Goal: Task Accomplishment & Management: Manage account settings

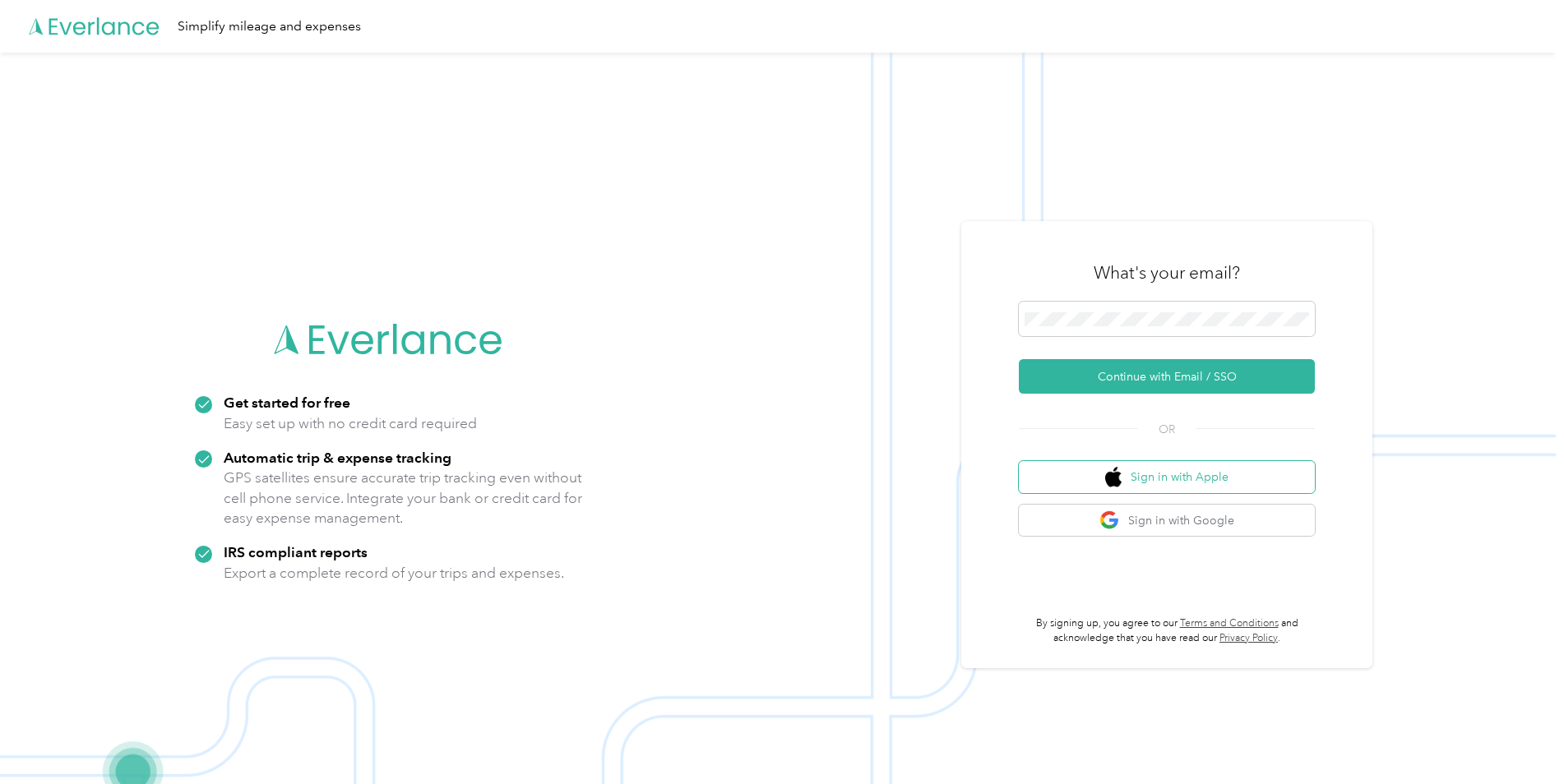
click at [1166, 480] on button "Sign in with Apple" at bounding box center [1166, 477] width 296 height 32
click at [1445, 351] on img at bounding box center [778, 445] width 1555 height 784
click at [1019, 359] on button "Continue with Email / SSO" at bounding box center [1166, 377] width 296 height 35
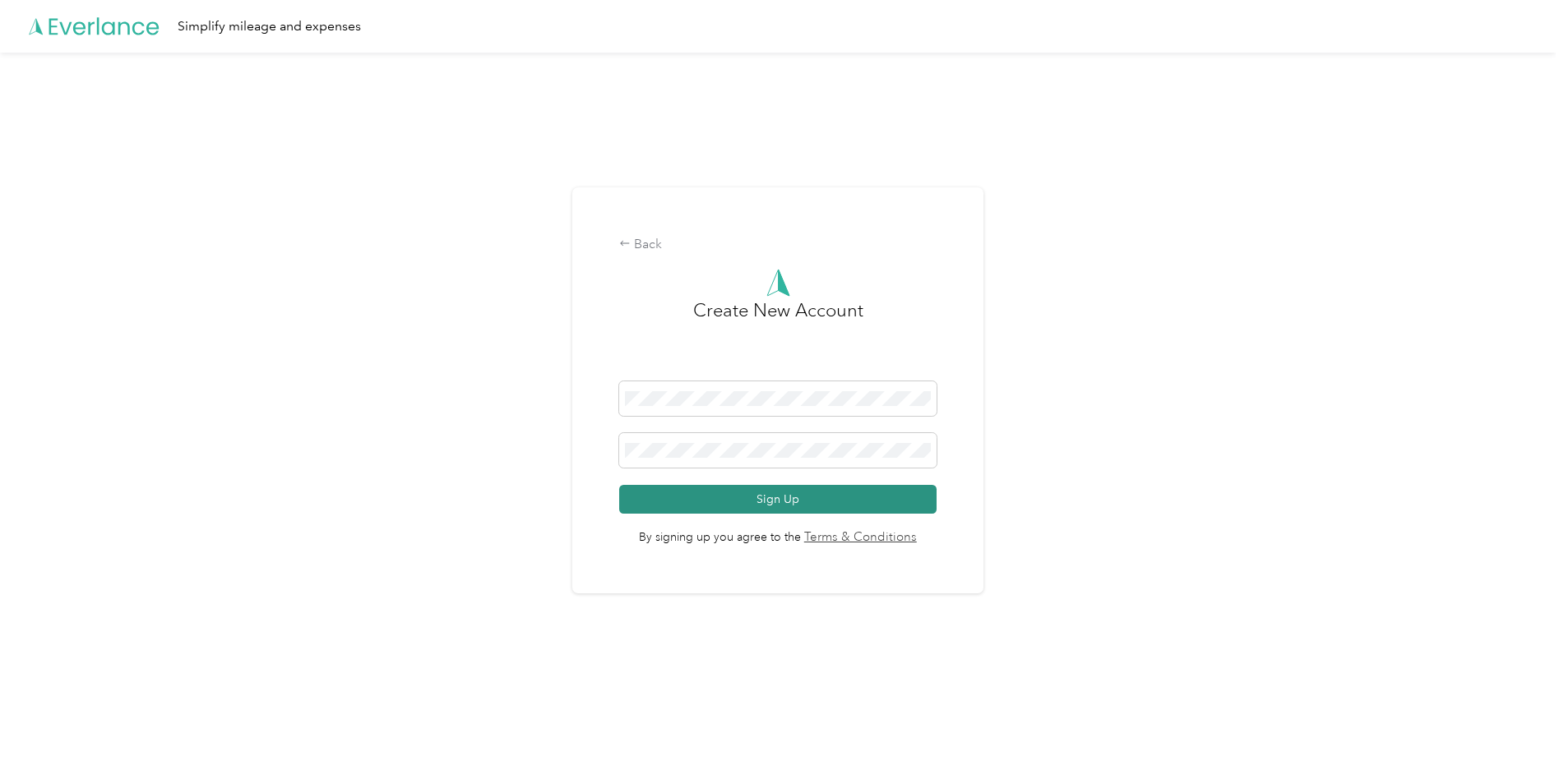
click at [795, 495] on button "Sign Up" at bounding box center [778, 499] width 317 height 29
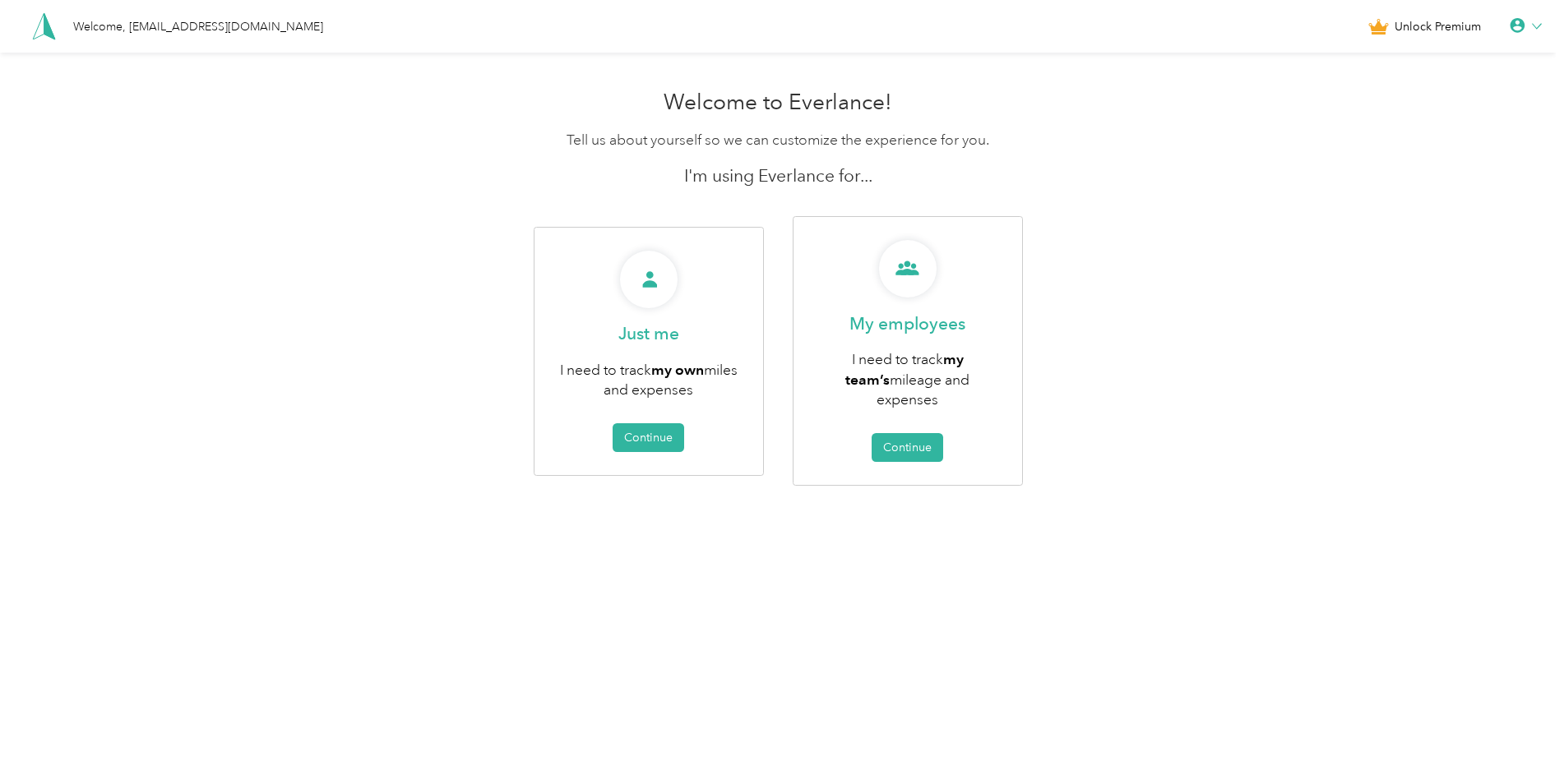
drag, startPoint x: 1082, startPoint y: 325, endPoint x: 1127, endPoint y: 323, distance: 45.0
click at [1082, 325] on div "Just me I need to track my own miles and expenses Continue My employees I need …" at bounding box center [778, 351] width 778 height 270
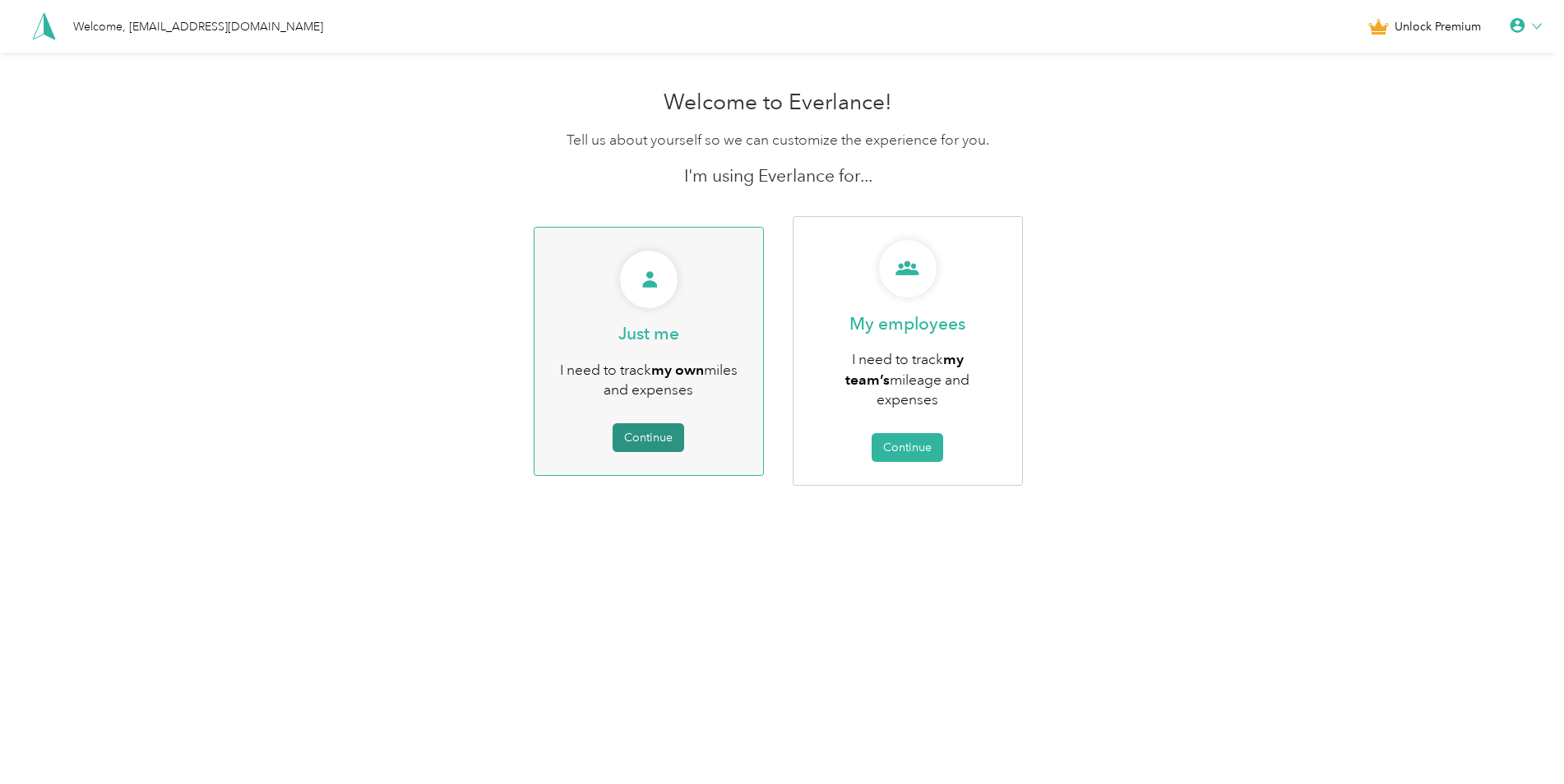
click at [642, 430] on button "Continue" at bounding box center [649, 437] width 71 height 29
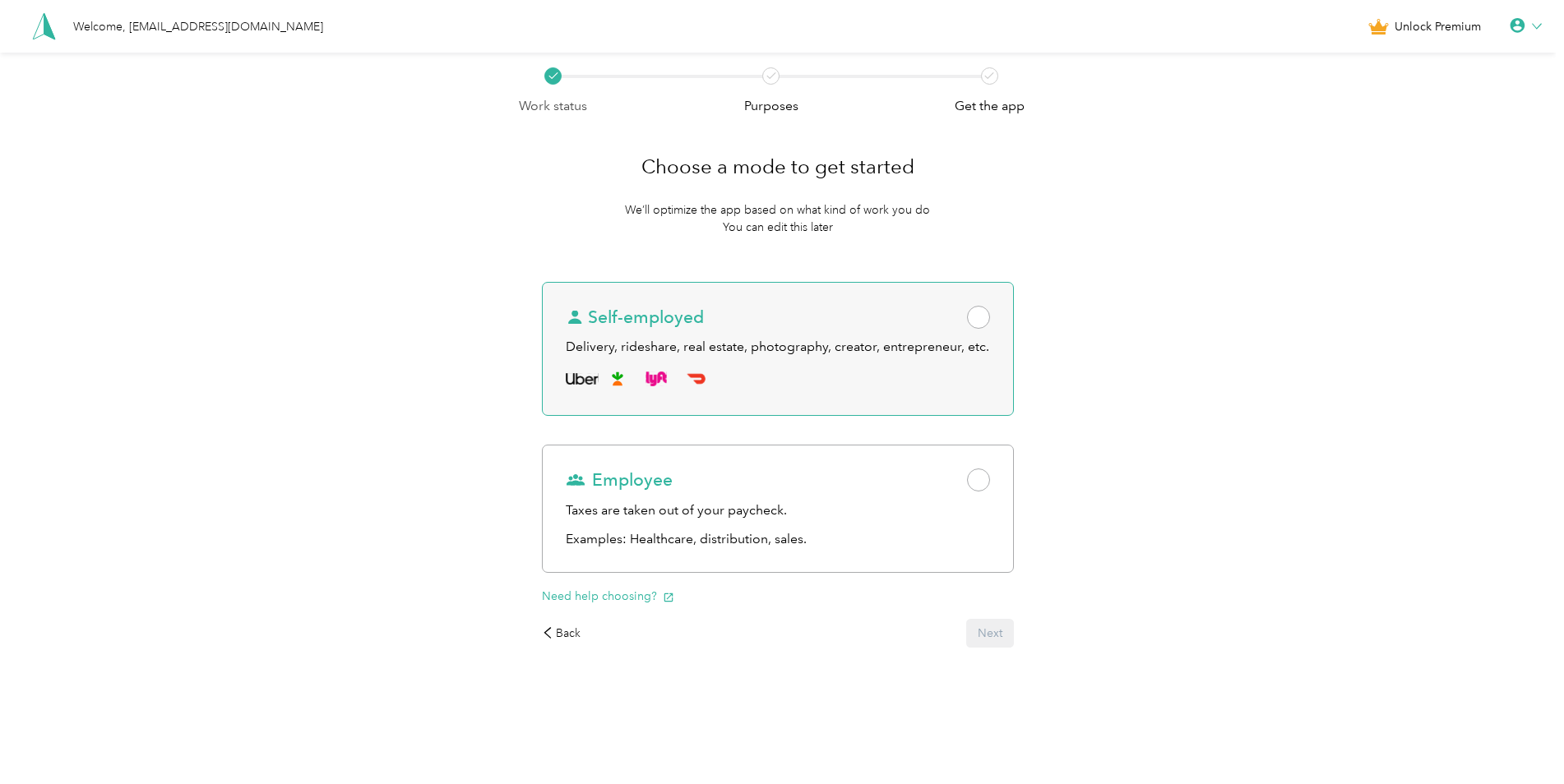
click at [990, 311] on span at bounding box center [979, 317] width 23 height 23
click at [982, 308] on span at bounding box center [979, 317] width 23 height 23
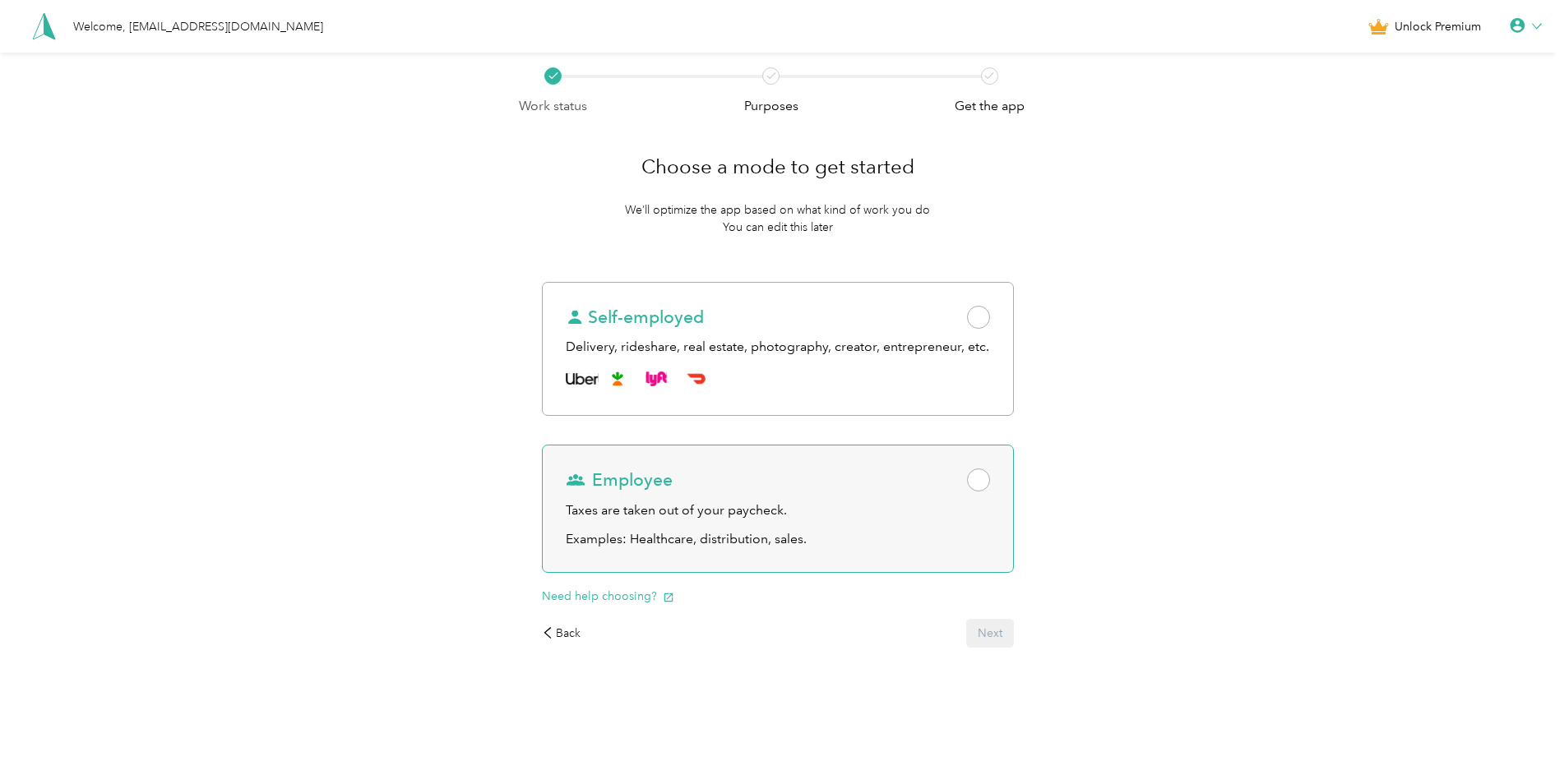
click at [978, 487] on span at bounding box center [979, 480] width 23 height 23
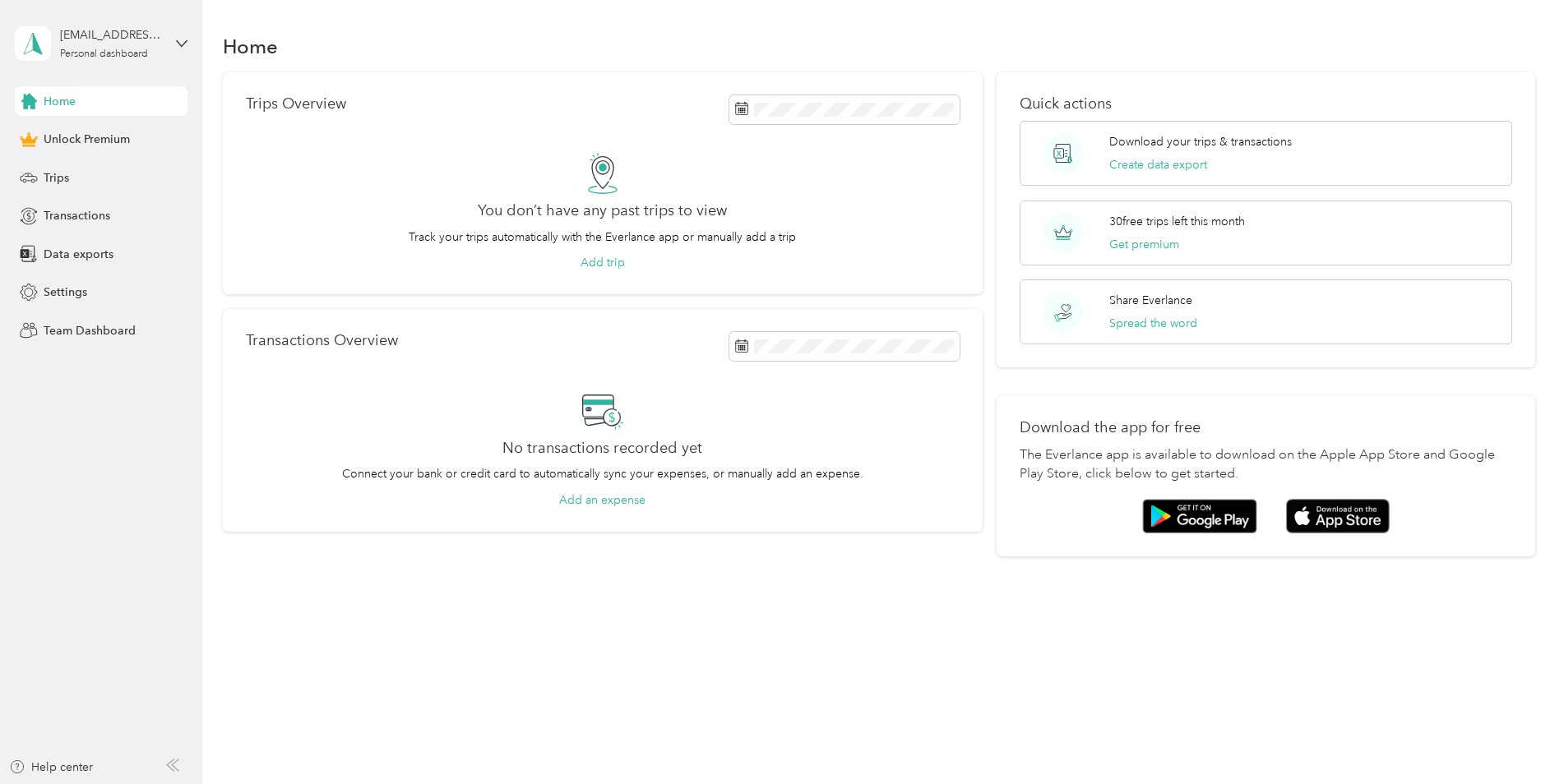
click at [240, 181] on div "Trips Overview You don’t have any past trips to view Track your trips automatic…" at bounding box center [602, 183] width 759 height 222
click at [57, 177] on span "Trips" at bounding box center [56, 178] width 25 height 17
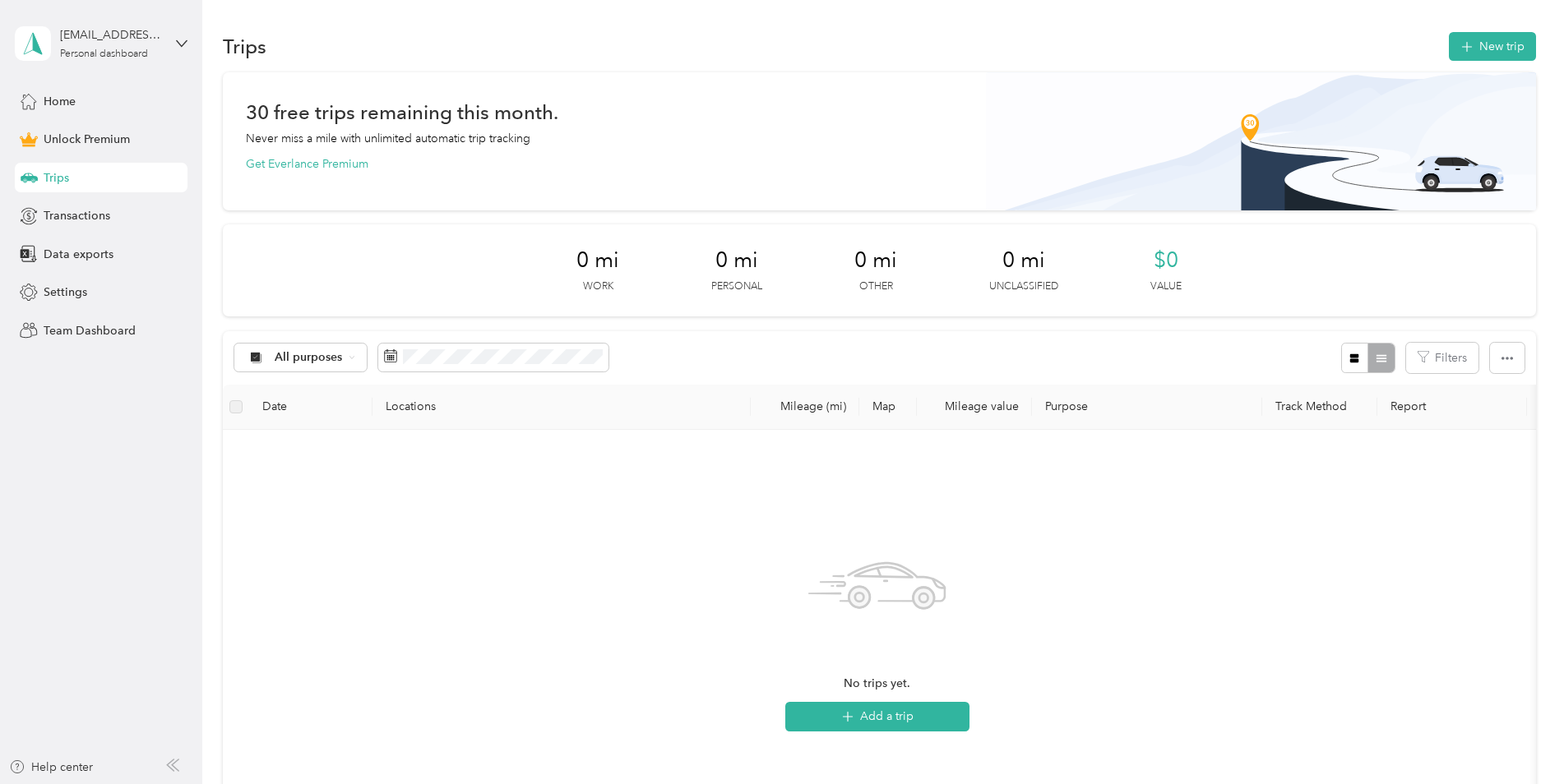
click at [64, 177] on span "Trips" at bounding box center [56, 178] width 25 height 17
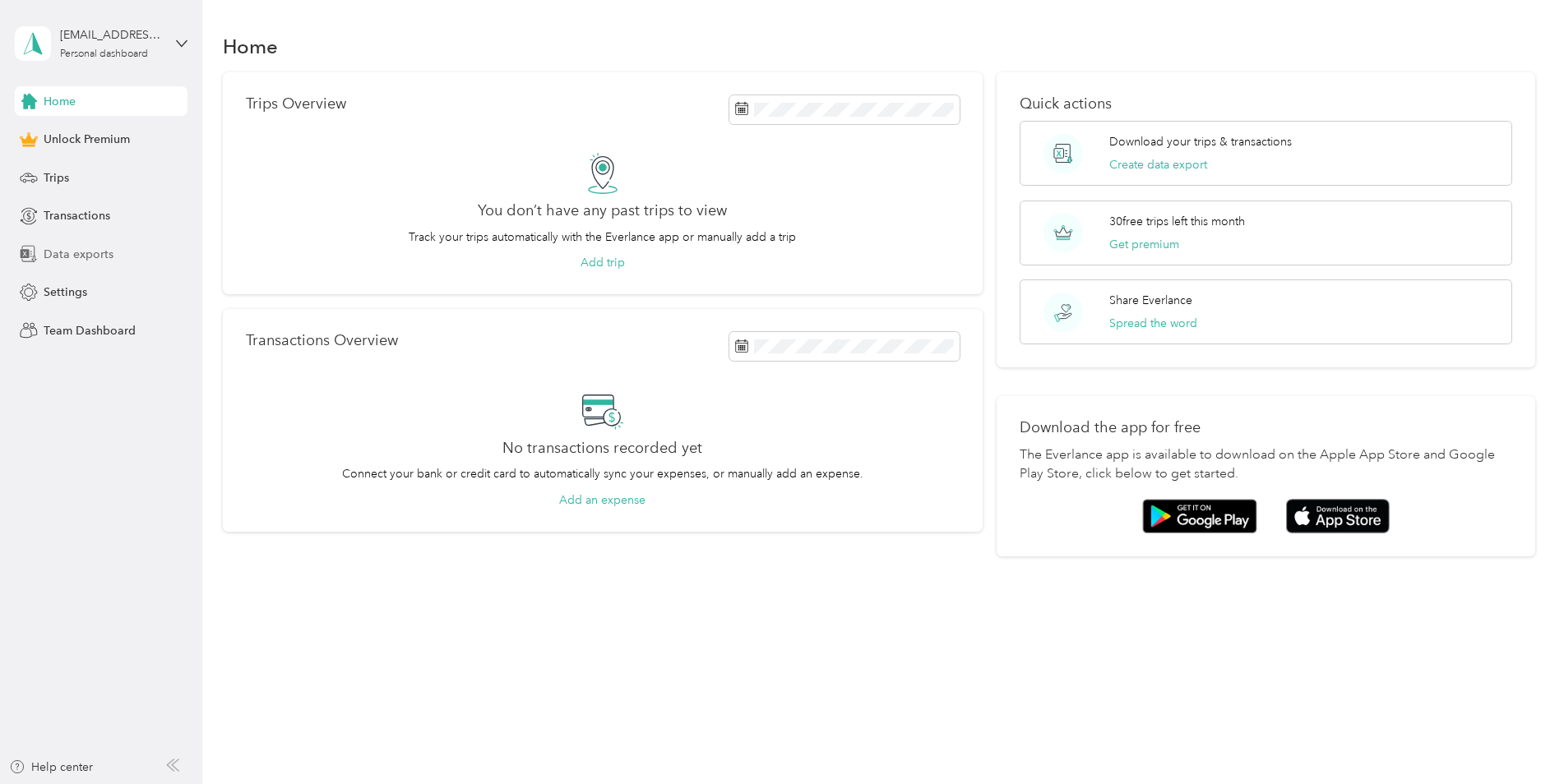
click at [72, 257] on span "Data exports" at bounding box center [78, 254] width 70 height 17
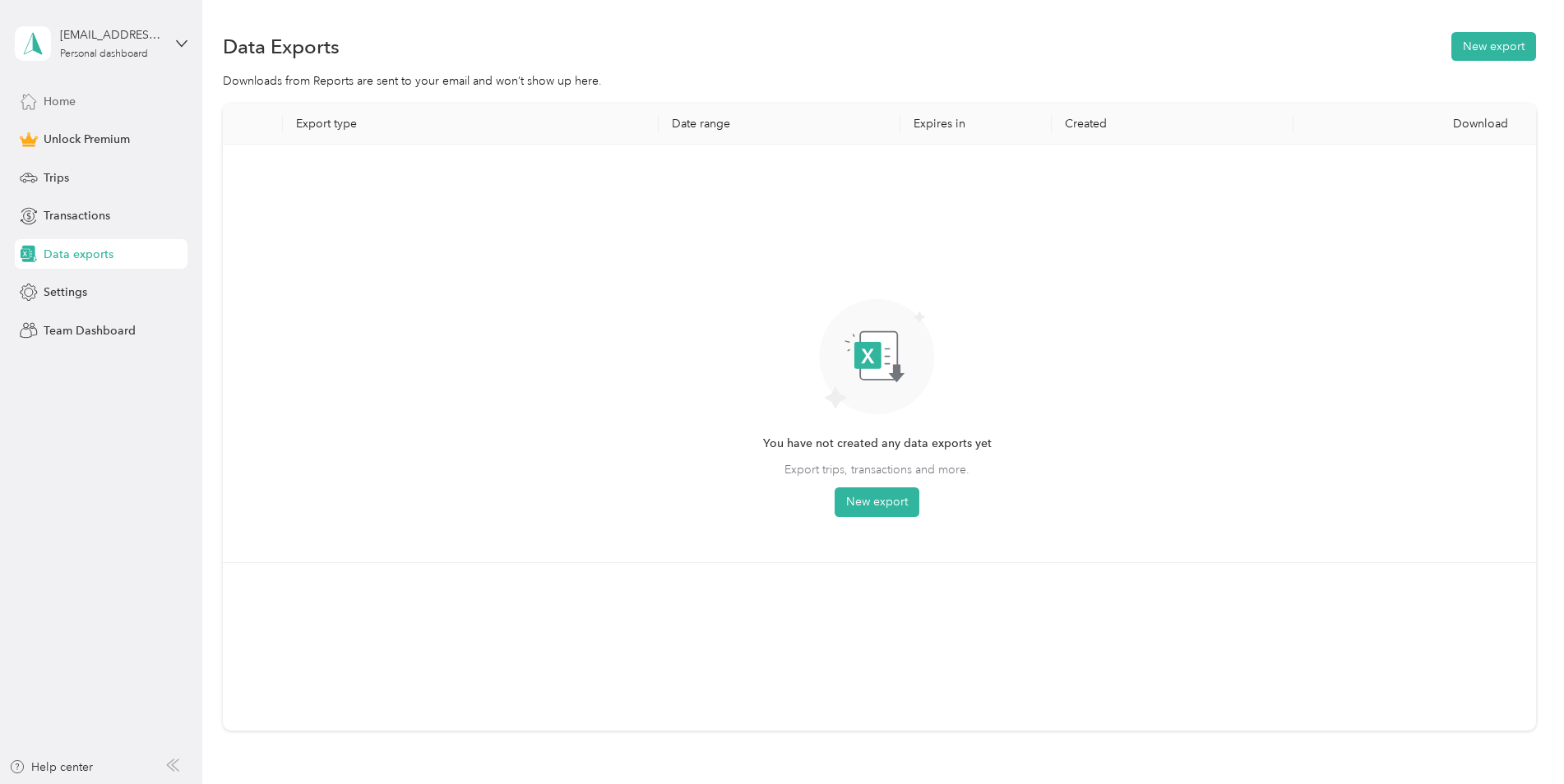
click at [40, 104] on div "Home" at bounding box center [100, 101] width 172 height 30
